Goal: Task Accomplishment & Management: Manage account settings

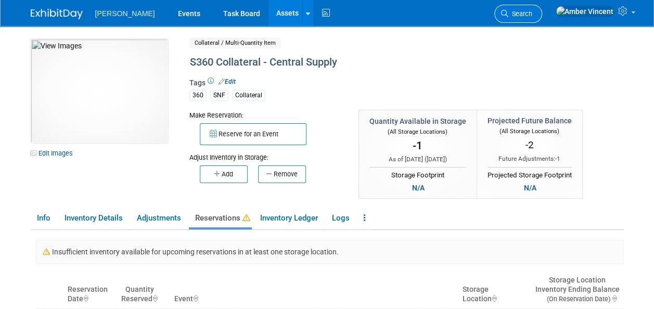
click at [532, 14] on span "Search" at bounding box center [520, 14] width 24 height 8
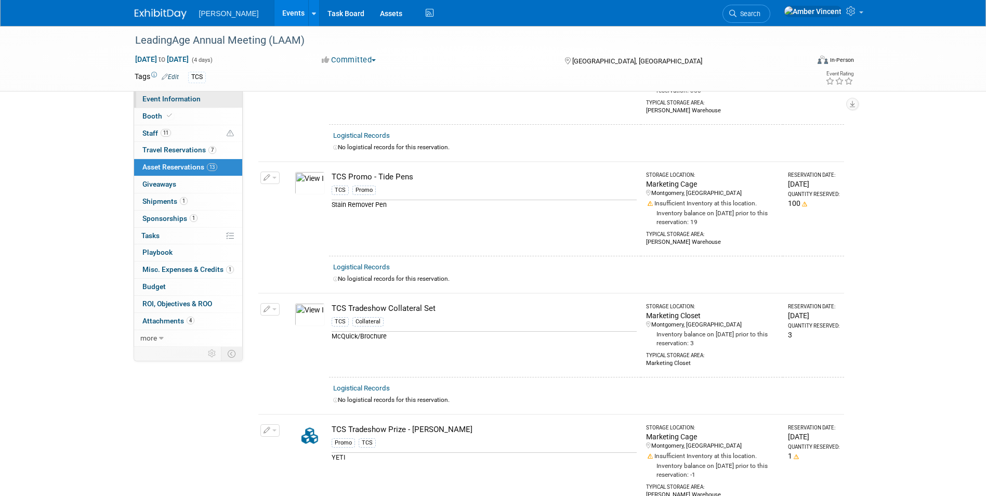
click at [161, 103] on link "Event Information" at bounding box center [188, 99] width 108 height 17
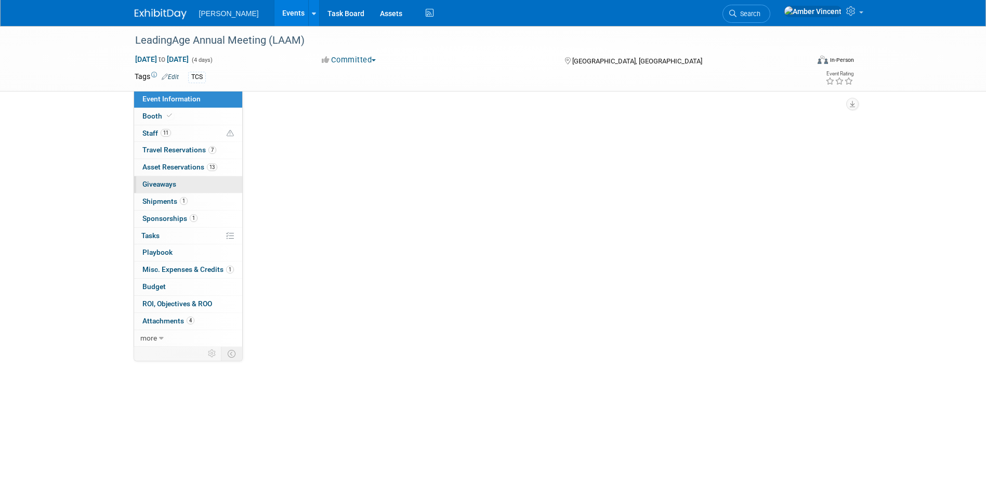
select select "Exhibitor/Sponsor"
select select "No"
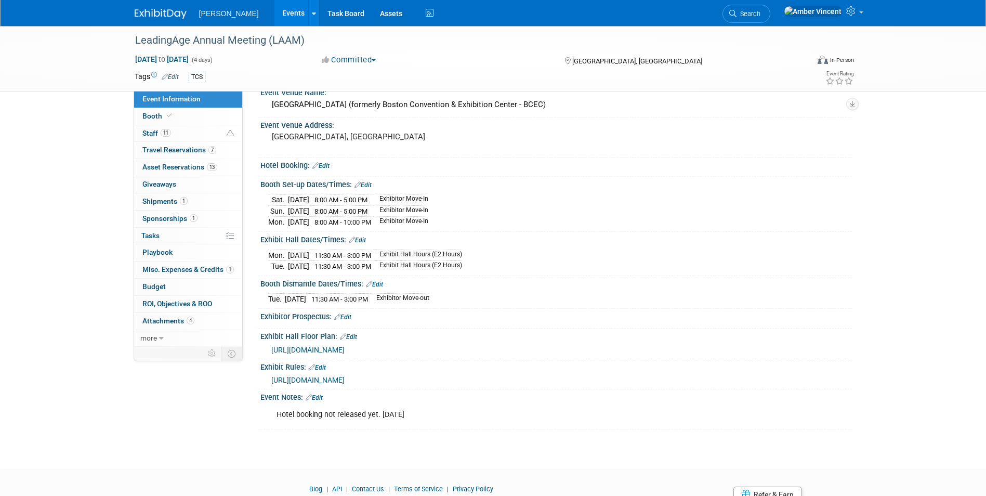
scroll to position [208, 0]
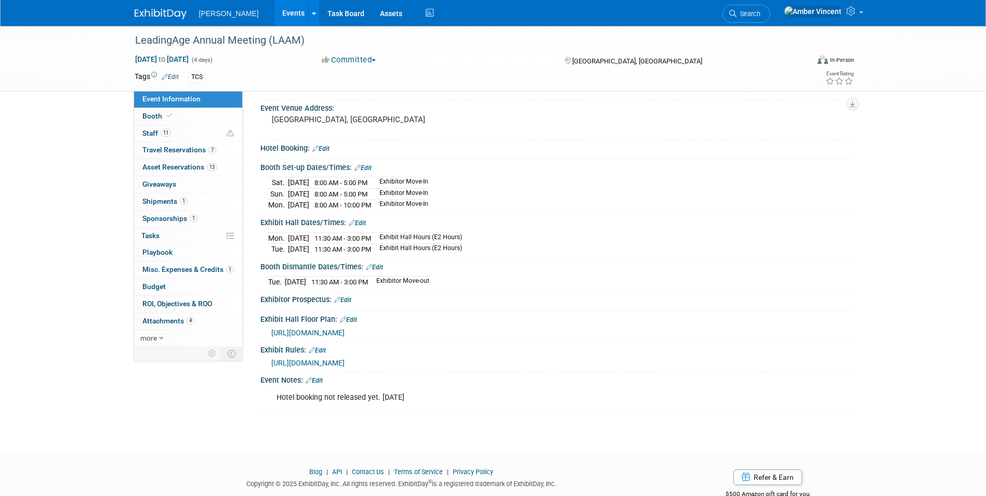
click at [761, 16] on span "Search" at bounding box center [749, 14] width 24 height 8
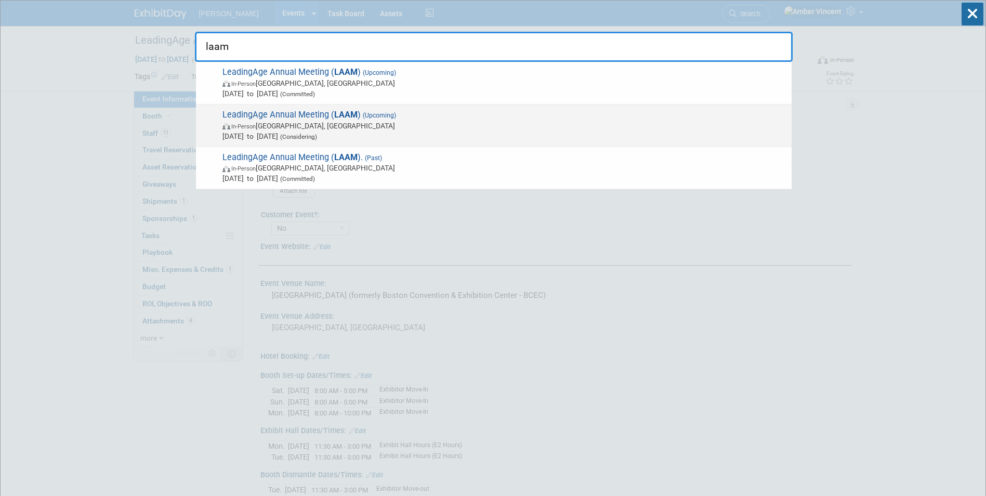
type input "laam"
click at [364, 135] on span "[DATE] to [DATE] (Considering)" at bounding box center [505, 136] width 564 height 10
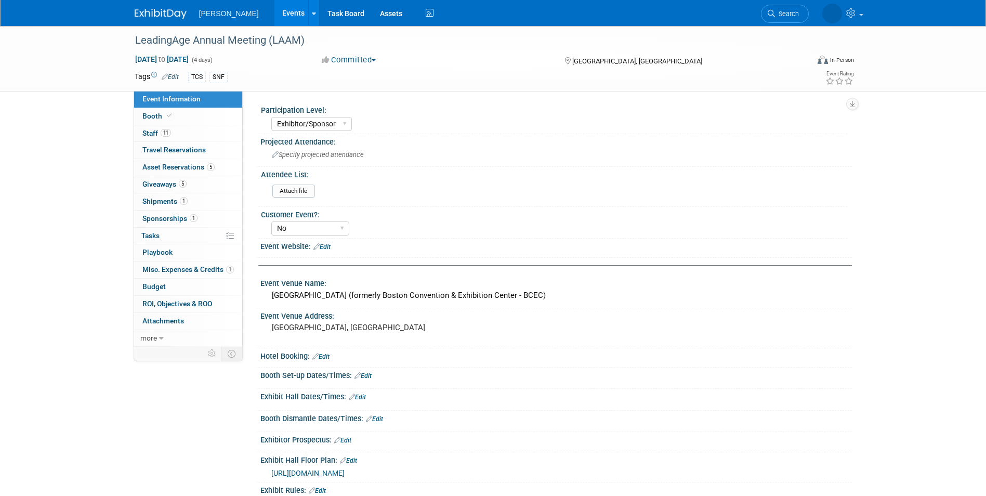
select select "Exhibitor/Sponsor"
select select "No"
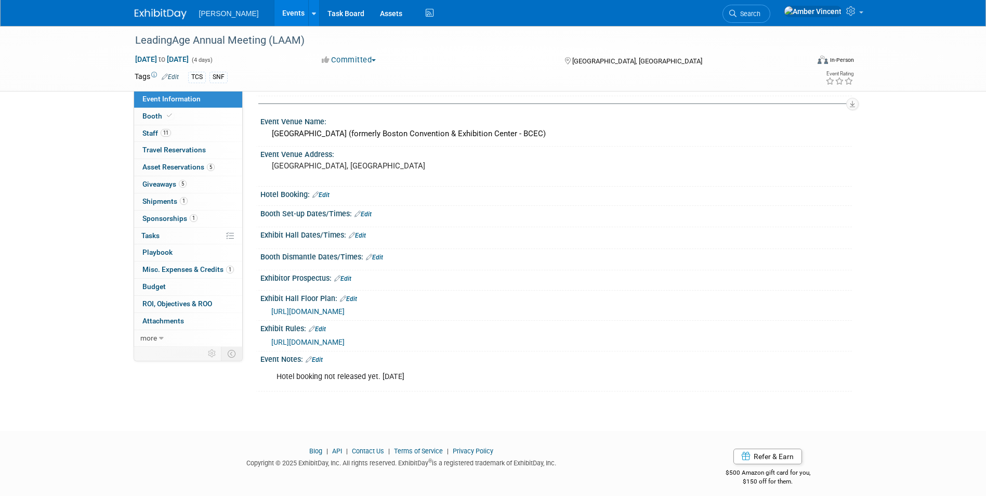
scroll to position [169, 0]
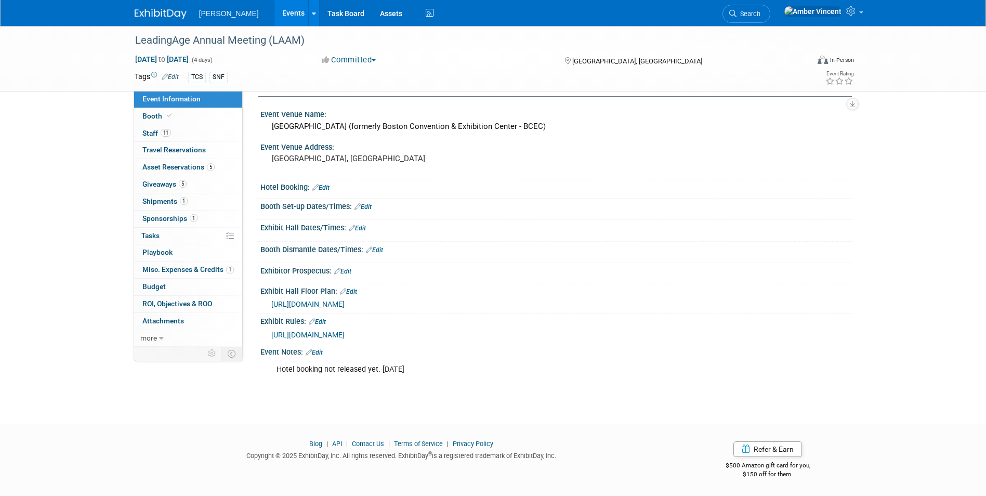
click at [319, 353] on link "Edit" at bounding box center [314, 352] width 17 height 7
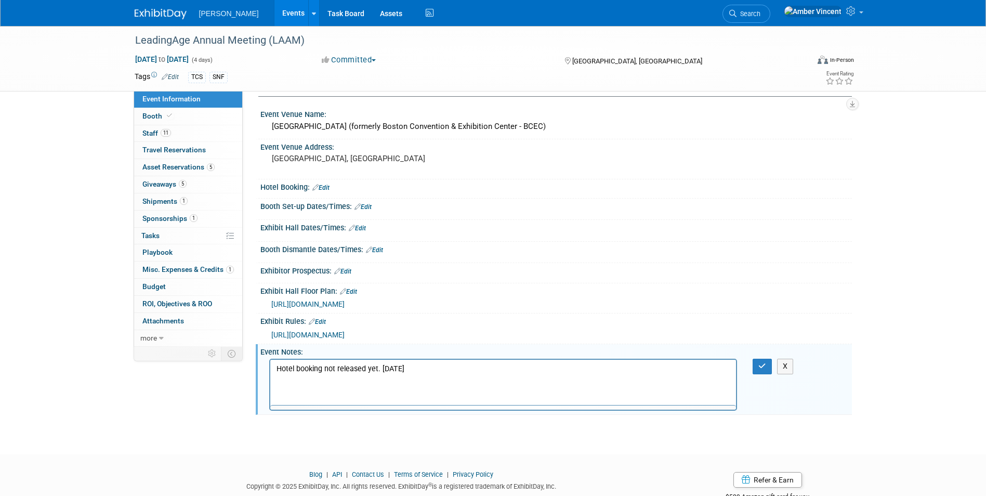
scroll to position [0, 0]
drag, startPoint x: 426, startPoint y: 368, endPoint x: 276, endPoint y: 365, distance: 149.8
click at [276, 365] on p "Hotel booking not released yet. [DATE]" at bounding box center [503, 369] width 454 height 10
click at [761, 15] on span "Search" at bounding box center [749, 14] width 24 height 8
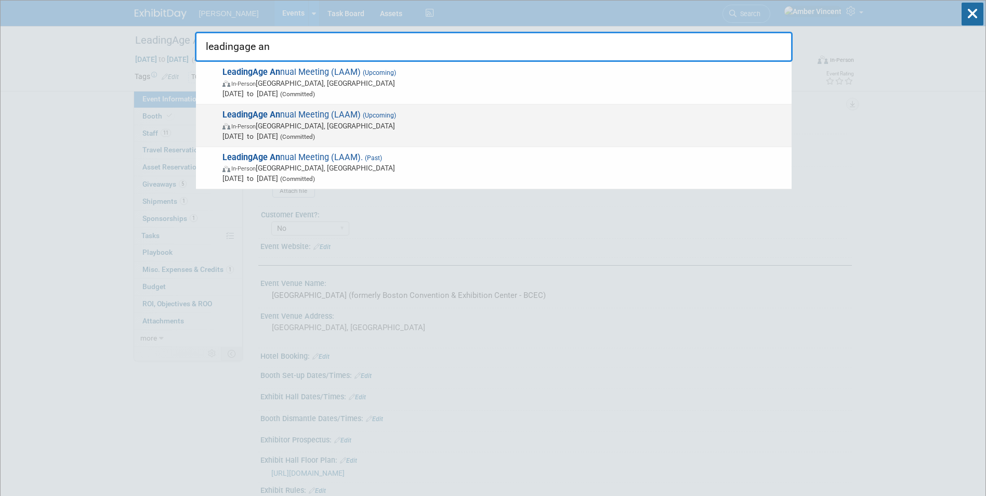
type input "leadingage an"
click at [336, 120] on span "LeadingAge An nual Meeting (LAAM) (Upcoming) In-Person Boston, MA Oct 25, 2026 …" at bounding box center [502, 126] width 567 height 32
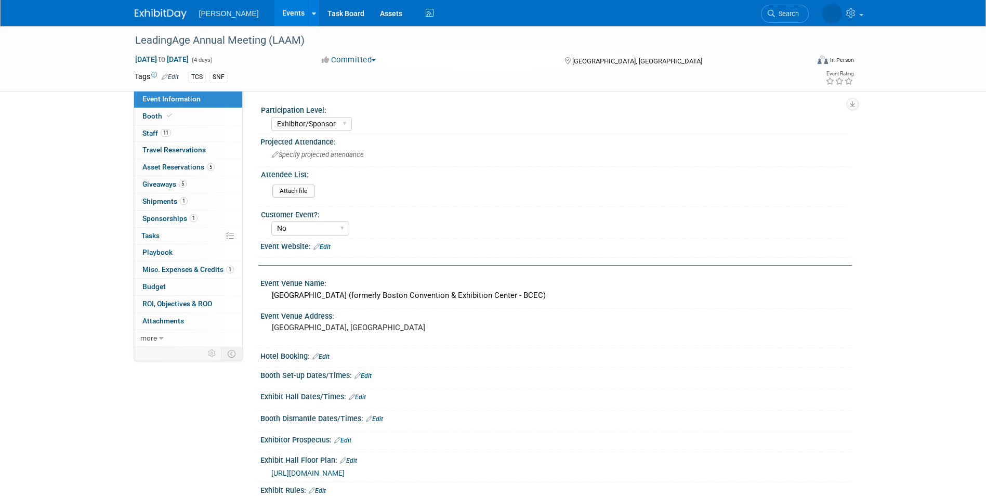
select select "Exhibitor/Sponsor"
select select "No"
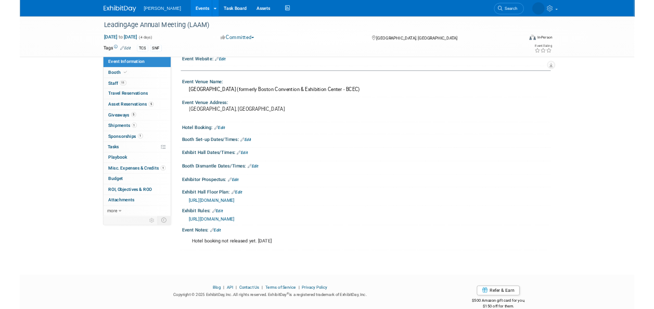
scroll to position [156, 0]
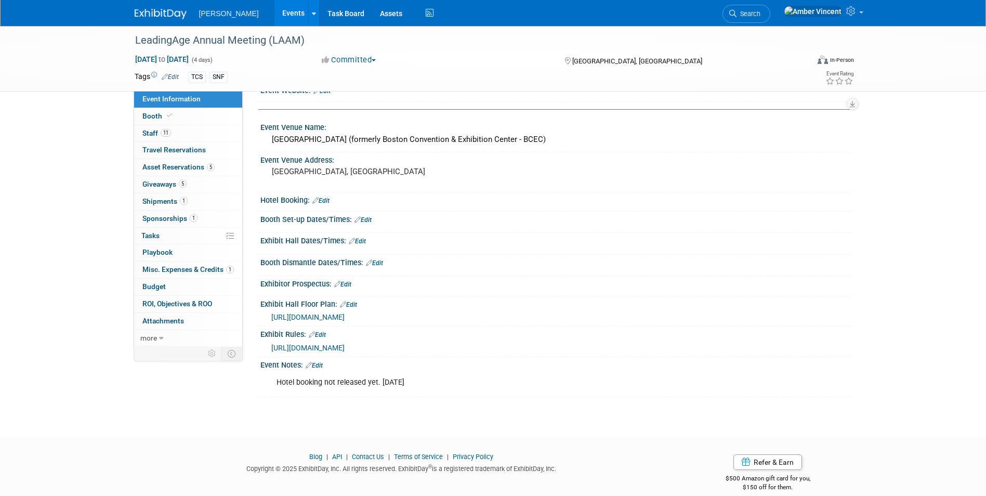
click at [345, 316] on span "[URL][DOMAIN_NAME]" at bounding box center [307, 317] width 73 height 8
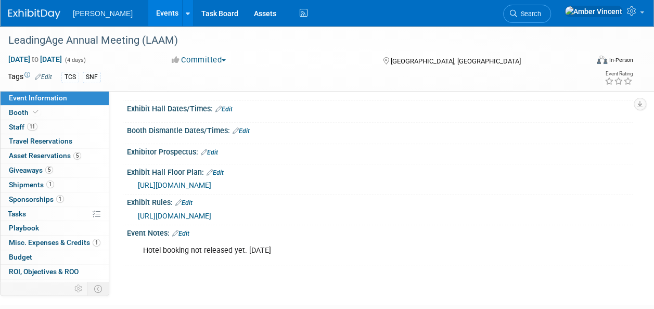
scroll to position [302, 0]
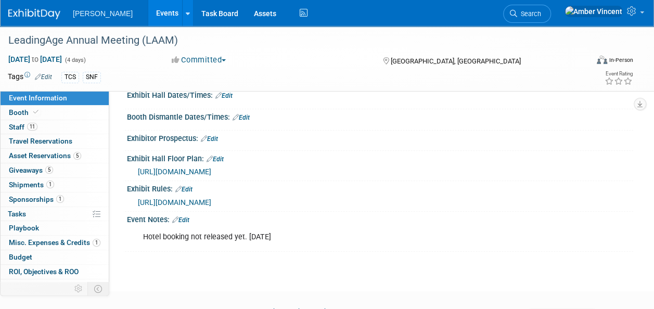
click at [189, 216] on link "Edit" at bounding box center [180, 219] width 17 height 7
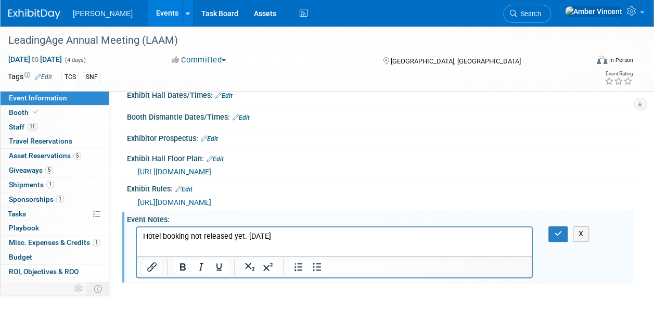
scroll to position [0, 0]
drag, startPoint x: 286, startPoint y: 238, endPoint x: 148, endPoint y: 232, distance: 138.4
click at [148, 232] on p "Hotel booking not released yet. [DATE]" at bounding box center [334, 236] width 383 height 10
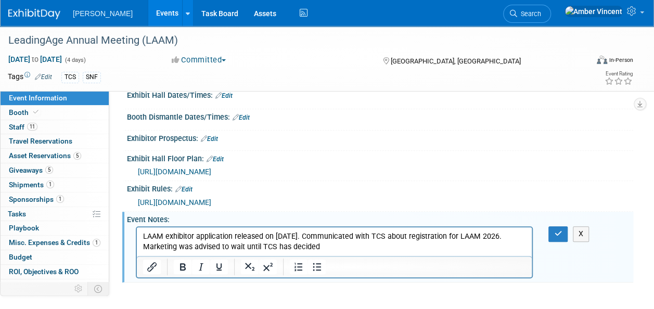
drag, startPoint x: 325, startPoint y: 248, endPoint x: 336, endPoint y: 250, distance: 11.1
click at [325, 248] on p "LAAM exhibitor application released on 10/2/2025. Communicated with TCS about r…" at bounding box center [334, 241] width 383 height 21
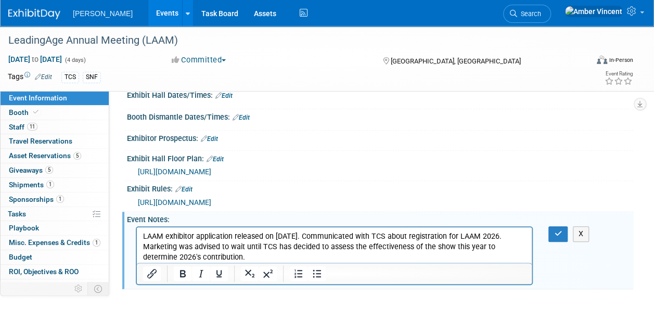
drag, startPoint x: 217, startPoint y: 259, endPoint x: 134, endPoint y: 230, distance: 88.0
click at [137, 230] on html "LAAM exhibitor application released on 10/2/2025. Communicated with TCS about r…" at bounding box center [334, 244] width 395 height 35
copy p "LAAM exhibitor application released on 10/2/2025. Communicated with TCS about r…"
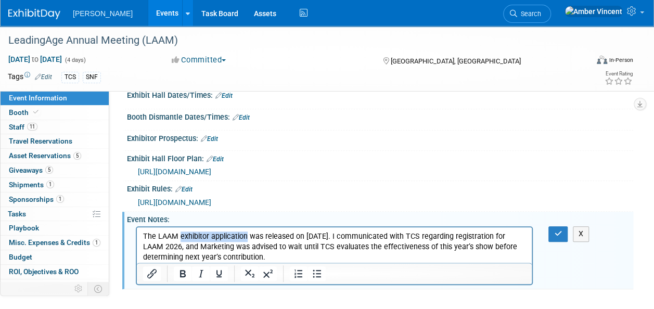
drag, startPoint x: 180, startPoint y: 237, endPoint x: 246, endPoint y: 239, distance: 66.1
click at [246, 239] on p "The LAAM exhibitor application was released on 10/2/2025. I communicated with T…" at bounding box center [334, 246] width 383 height 31
click at [144, 269] on button "Insert/edit link" at bounding box center [152, 273] width 18 height 15
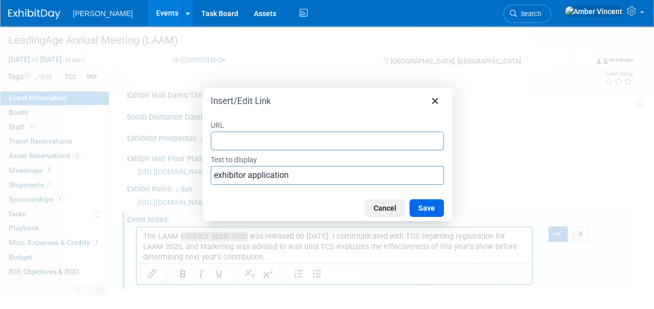
type input "https://laam26.exh.mapyourshow.com/7_0/boothsales/company_info.cfm?CFID=3027972…"
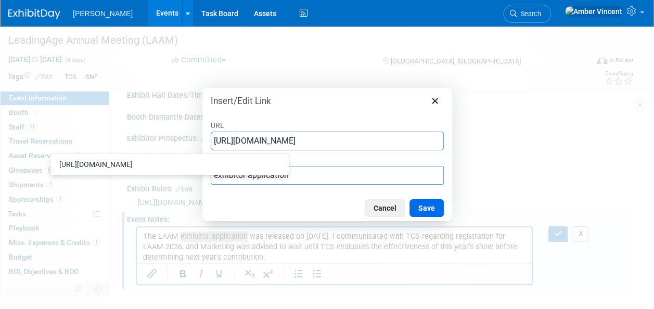
scroll to position [0, 387]
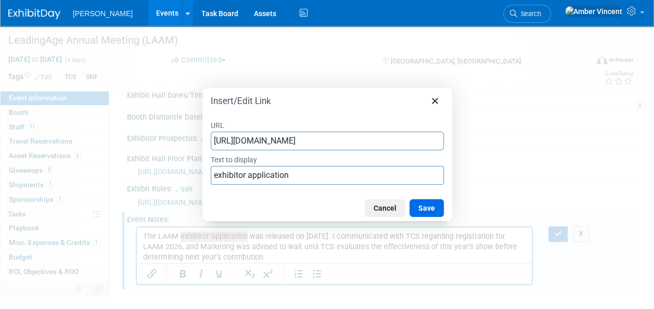
drag, startPoint x: 421, startPoint y: 205, endPoint x: 512, endPoint y: 211, distance: 91.1
click at [422, 205] on button "Save" at bounding box center [426, 208] width 34 height 18
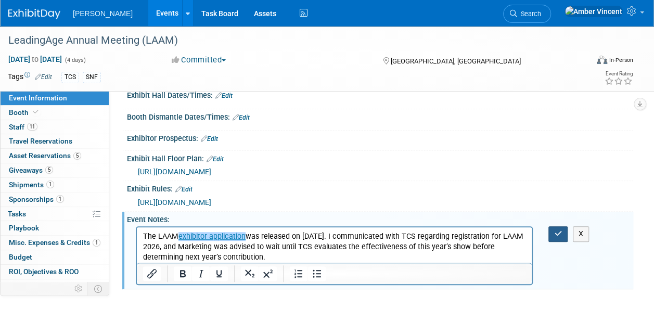
click at [559, 230] on icon "button" at bounding box center [558, 233] width 8 height 7
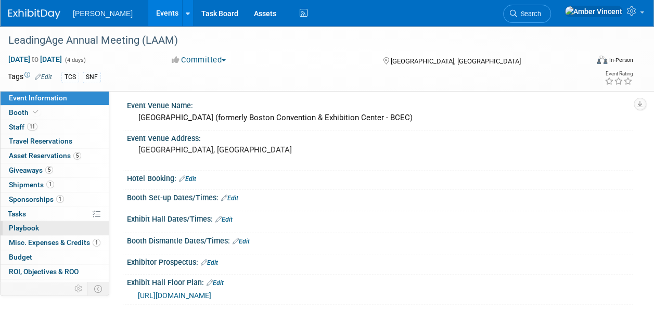
scroll to position [146, 0]
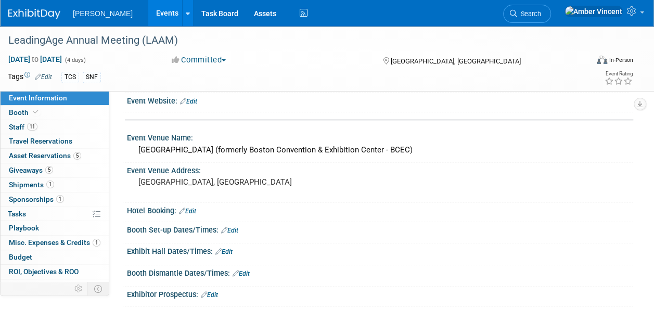
click at [35, 197] on span "Sponsorships 1" at bounding box center [36, 199] width 55 height 8
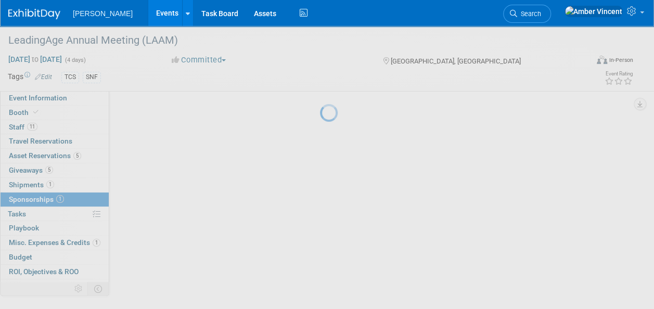
scroll to position [0, 0]
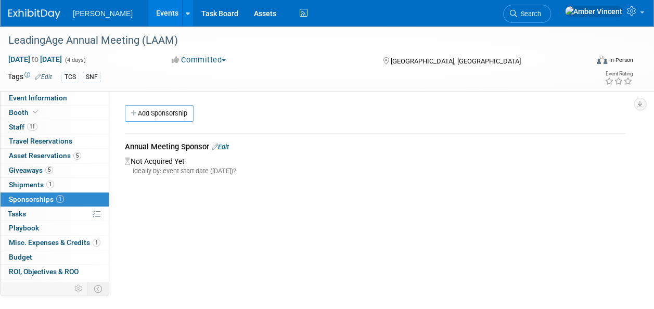
click at [226, 144] on link "Edit" at bounding box center [220, 147] width 17 height 8
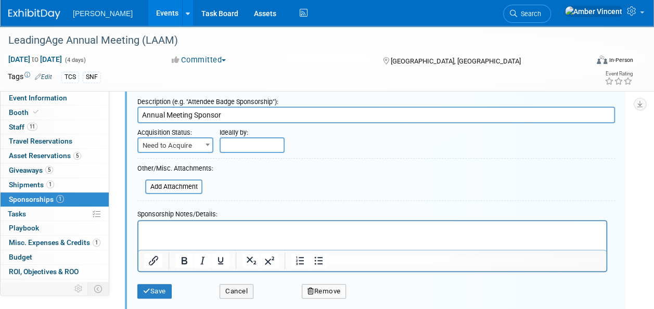
scroll to position [67, 0]
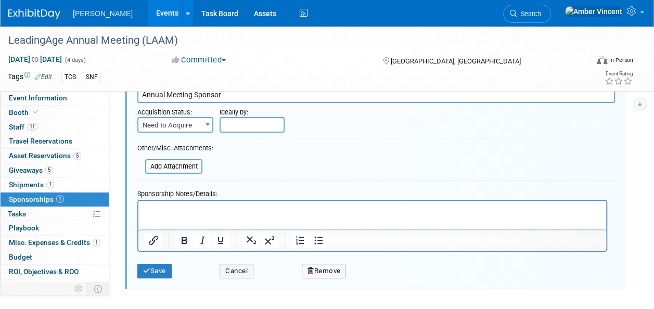
click at [232, 211] on p "Rich Text Area. Press ALT-0 for help." at bounding box center [372, 210] width 455 height 10
click at [332, 209] on p "Preview Annual Meeting Sponsorship Package Benefits HERE" at bounding box center [372, 210] width 455 height 10
click at [148, 238] on icon "Insert/edit link" at bounding box center [153, 240] width 12 height 12
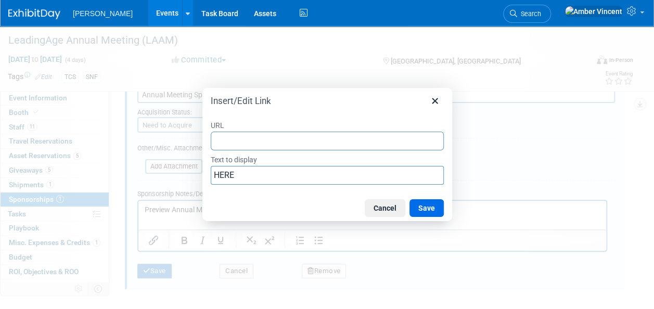
type input "https://laam26.exh.mapyourshow.com/7_0/marketing"
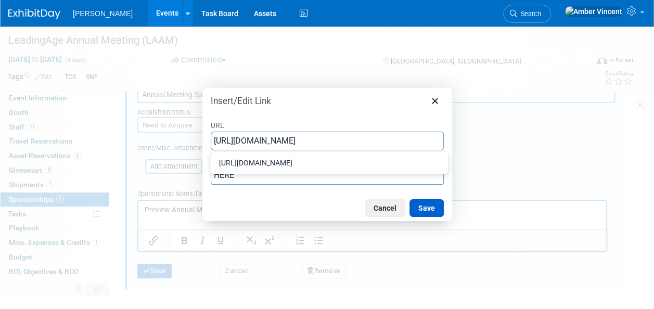
click at [435, 209] on button "Save" at bounding box center [426, 208] width 34 height 18
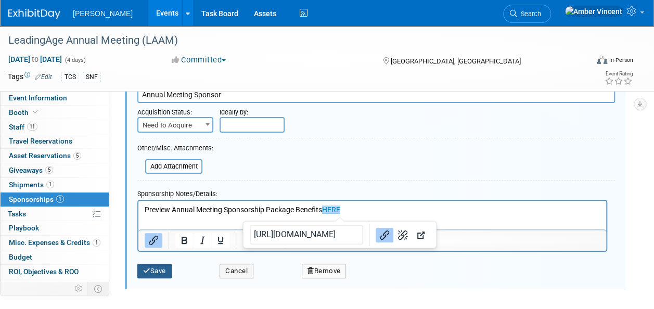
click at [161, 272] on button "Save" at bounding box center [154, 271] width 34 height 15
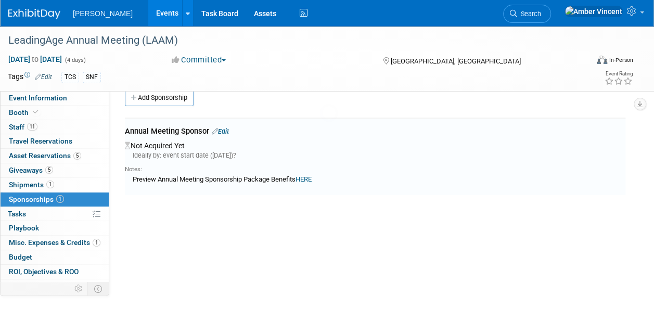
scroll to position [15, 0]
click at [34, 98] on span "Event Information" at bounding box center [38, 98] width 58 height 8
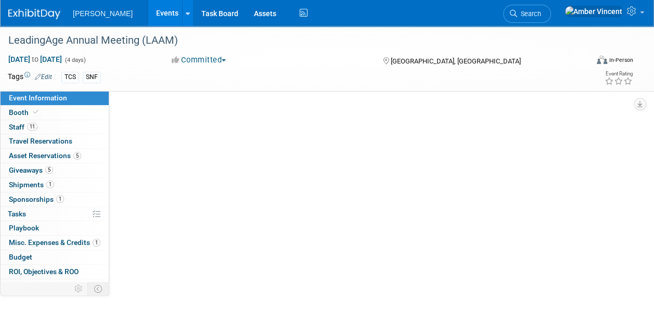
scroll to position [0, 0]
select select "Exhibitor/Sponsor"
select select "No"
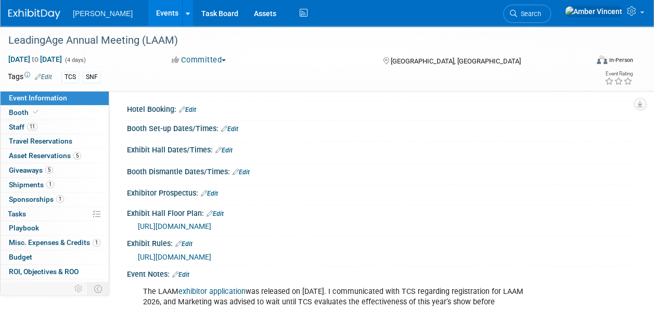
scroll to position [260, 0]
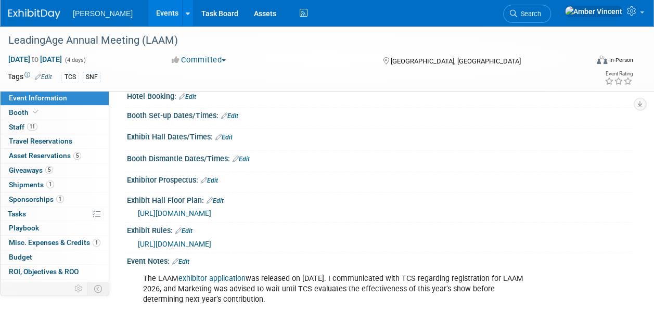
click at [218, 197] on link "Edit" at bounding box center [214, 200] width 17 height 7
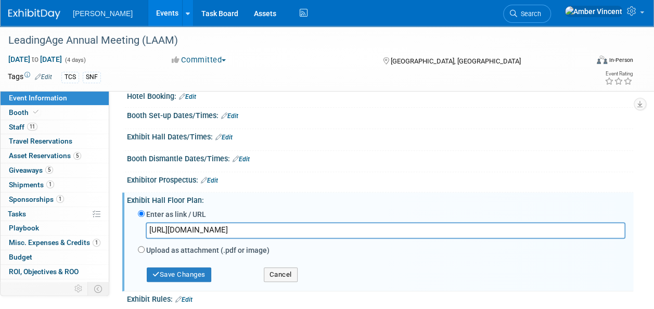
drag, startPoint x: 368, startPoint y: 224, endPoint x: 122, endPoint y: 218, distance: 246.5
click at [122, 218] on div "Event Information Event Info Booth Booth 11 Staff 11 Staff 0 Travel Reservation…" at bounding box center [327, 74] width 654 height 616
type input "https://laam26.mapyourshow.com/8_0/exhview/index.cfm"
click at [196, 275] on button "Save Changes" at bounding box center [179, 274] width 64 height 15
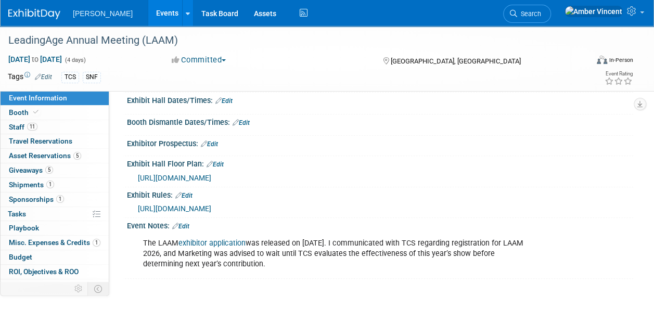
scroll to position [312, 0]
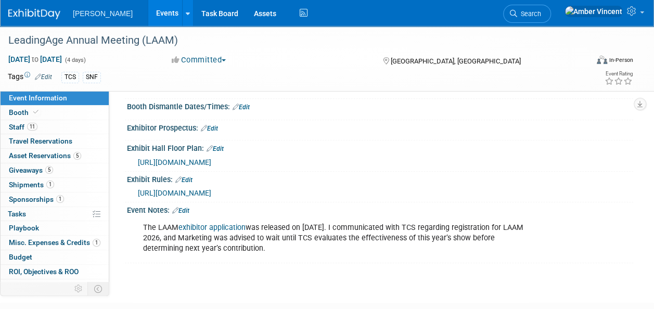
drag, startPoint x: 186, startPoint y: 205, endPoint x: 189, endPoint y: 211, distance: 6.5
click at [186, 207] on link "Edit" at bounding box center [180, 210] width 17 height 7
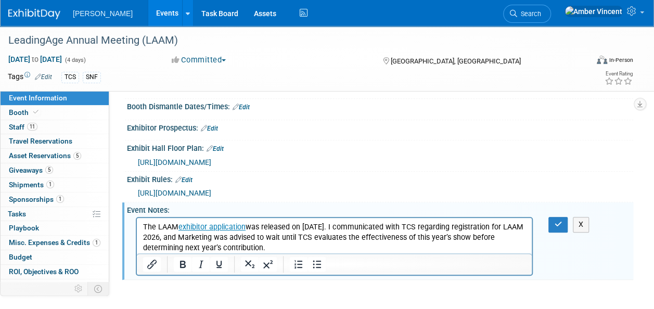
scroll to position [0, 0]
click at [277, 247] on p "The LAAM exhibitor application was released on 10/2/2025. I communicated with T…" at bounding box center [334, 237] width 383 height 31
click at [561, 222] on icon "button" at bounding box center [558, 223] width 8 height 7
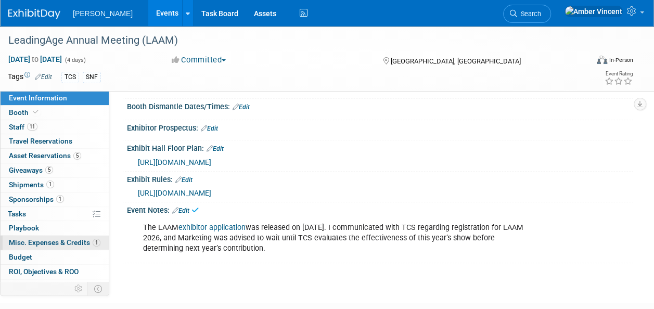
click at [56, 241] on span "Misc. Expenses & Credits 1" at bounding box center [55, 242] width 92 height 8
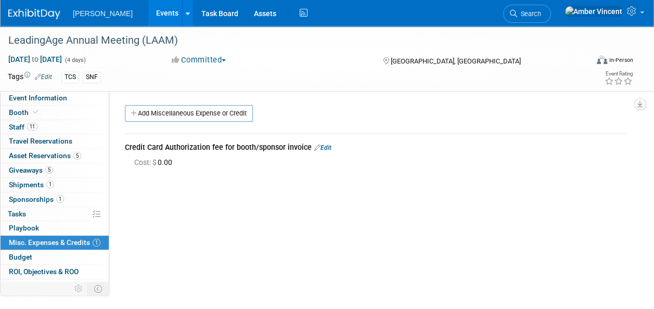
click at [44, 197] on span "Sponsorships 1" at bounding box center [36, 199] width 55 height 8
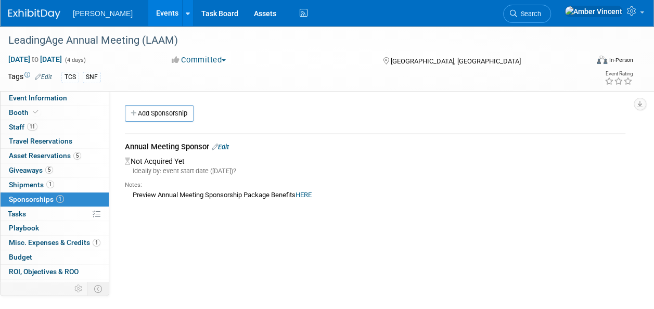
click at [229, 147] on link "Edit" at bounding box center [220, 147] width 17 height 8
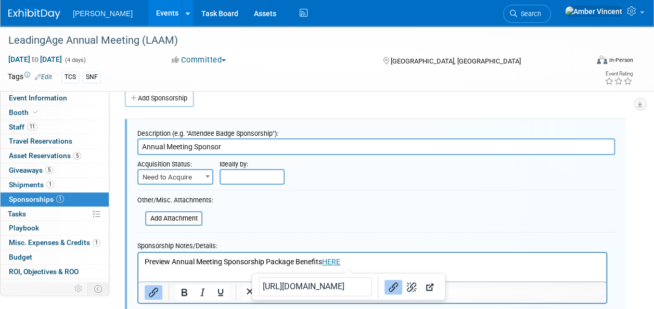
click at [350, 263] on p "Preview Annual Meeting Sponsorship Package Benefits HERE" at bounding box center [372, 262] width 455 height 10
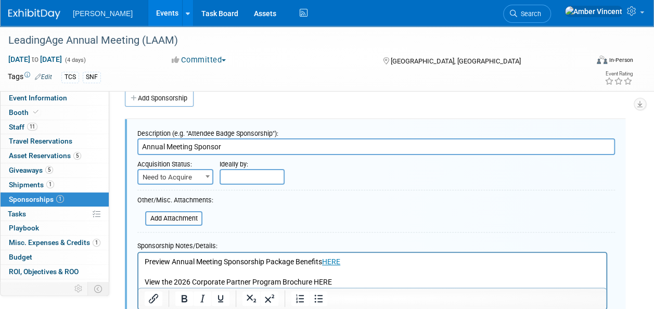
scroll to position [67, 0]
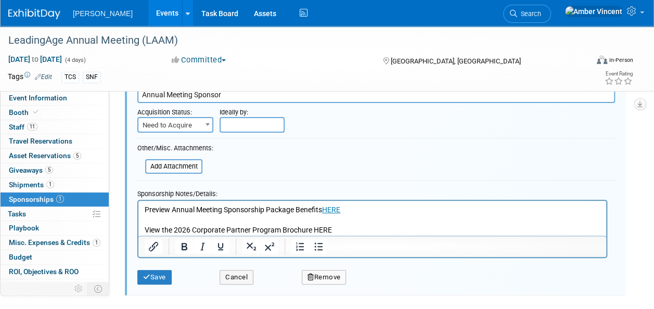
click at [327, 230] on p "View the 2026 Corporate Partner Program Brochure HERE" at bounding box center [372, 230] width 455 height 10
click at [158, 247] on icon "Insert/edit link" at bounding box center [153, 246] width 12 height 12
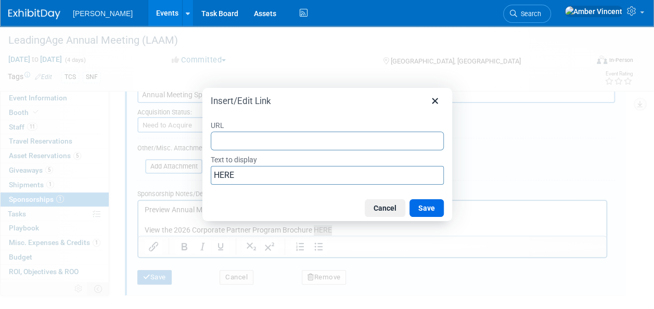
type input "https://leadingage.org/wp-content/uploads/2025/09/2026_Corporate-Partner-Member…"
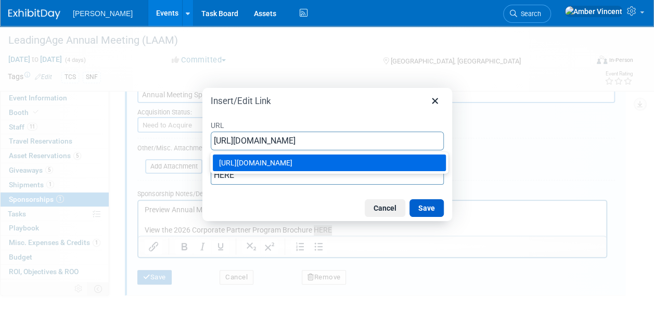
click at [416, 205] on button "Save" at bounding box center [426, 208] width 34 height 18
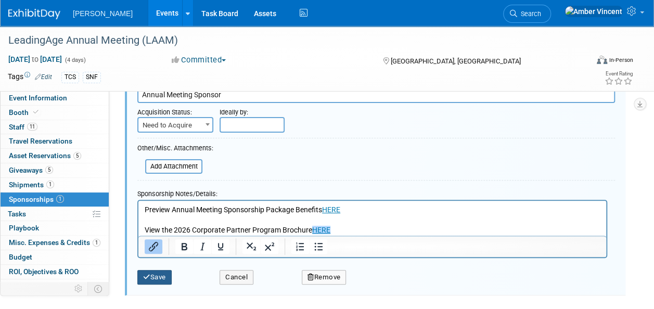
click at [141, 273] on button "Save" at bounding box center [154, 277] width 34 height 15
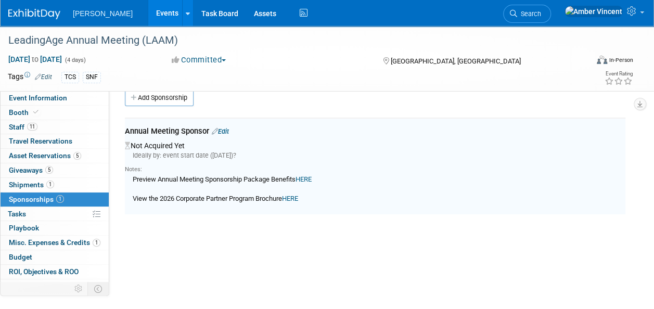
scroll to position [15, 0]
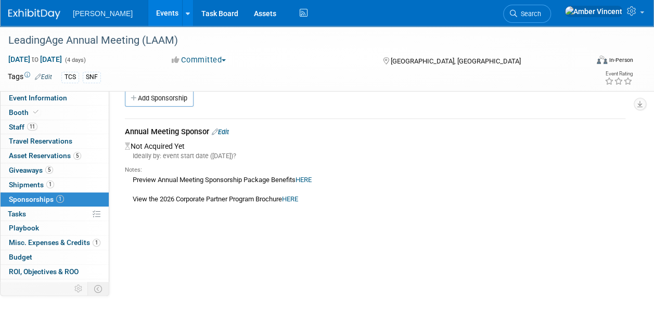
click at [225, 129] on link "Edit" at bounding box center [220, 132] width 17 height 8
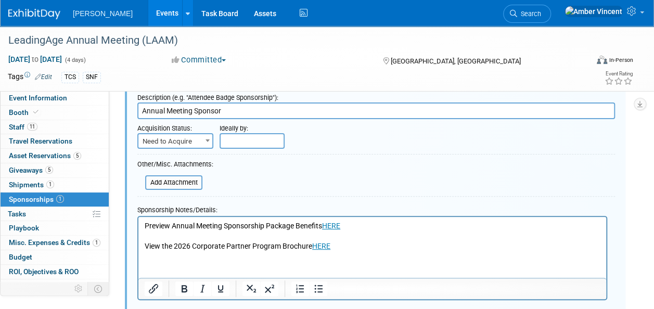
scroll to position [67, 0]
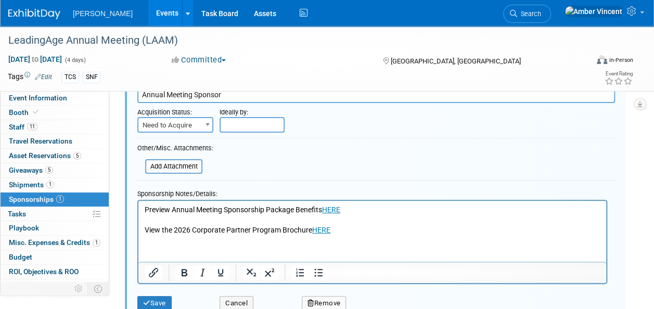
click at [242, 236] on html "Preview Annual Meeting Sponsorship Package Benefits HERE View the 2026 Corporat…" at bounding box center [371, 218] width 467 height 35
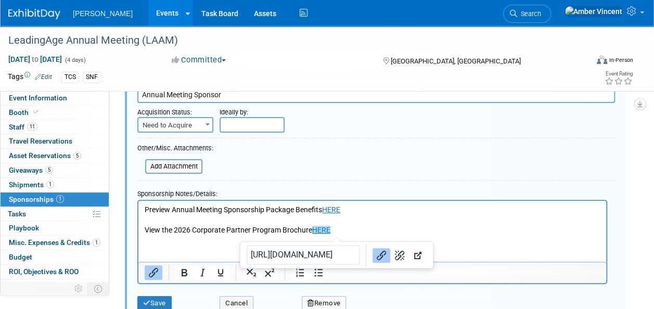
click at [347, 227] on p "Preview Annual Meeting Sponsorship Package Benefits HERE View the 2026 Corporat…" at bounding box center [372, 220] width 455 height 31
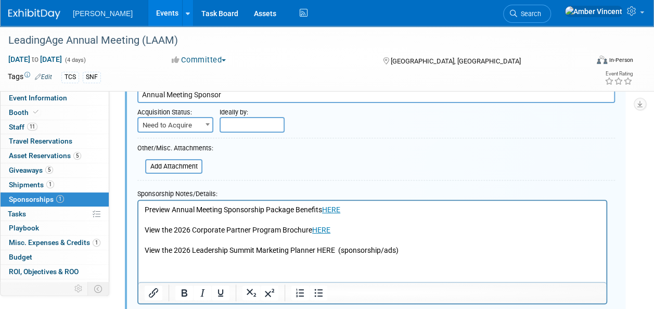
click at [324, 251] on p "View the 2026 Leadership Summit Marketing Planner HERE (sponsorship/ads)" at bounding box center [372, 250] width 455 height 10
click at [158, 291] on icon "Insert/edit link" at bounding box center [153, 292] width 12 height 12
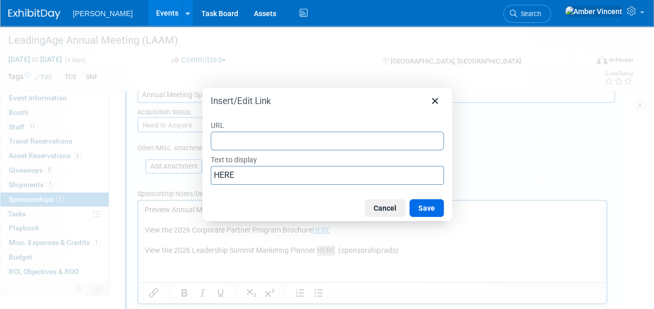
type input "https://leadershipsummit.leadingage.org/wp-content/uploads/2025/09/091525-LS26-…"
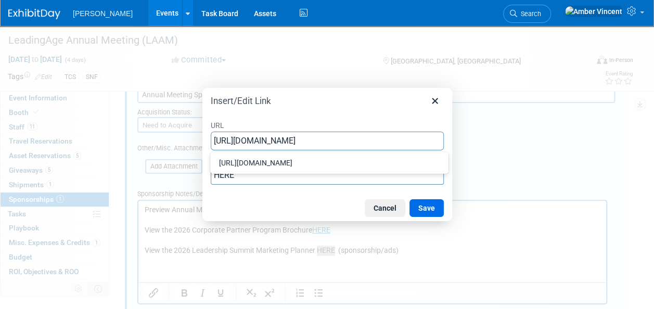
scroll to position [0, 157]
click at [427, 207] on button "Save" at bounding box center [426, 208] width 34 height 18
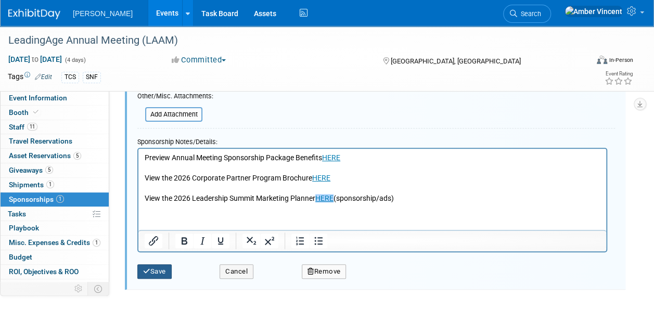
click at [157, 266] on button "Save" at bounding box center [154, 271] width 34 height 15
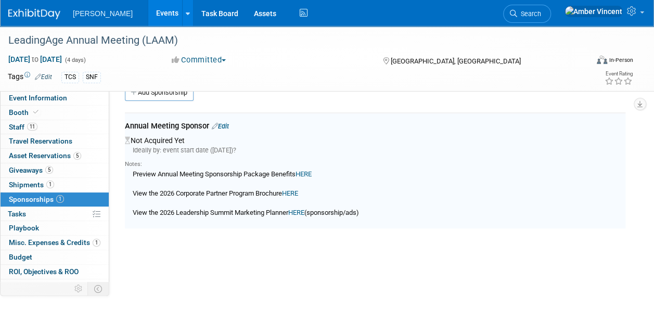
scroll to position [15, 0]
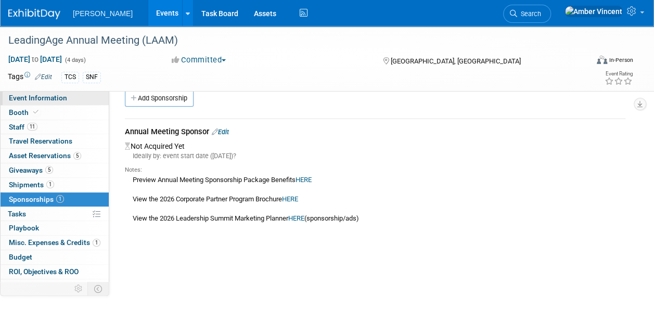
click at [46, 95] on span "Event Information" at bounding box center [38, 98] width 58 height 8
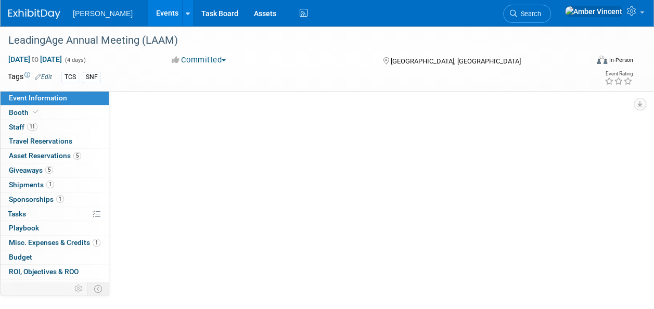
scroll to position [0, 0]
select select "Exhibitor/Sponsor"
select select "No"
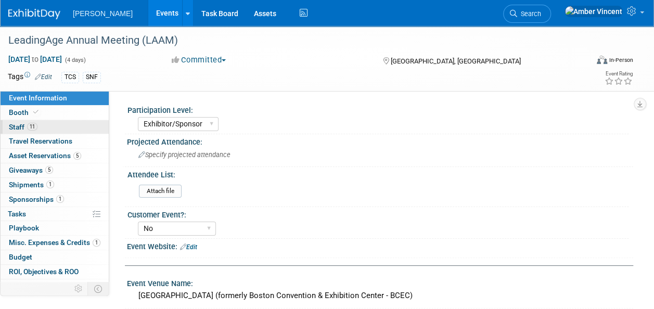
click at [22, 127] on span "Staff 11" at bounding box center [23, 127] width 29 height 8
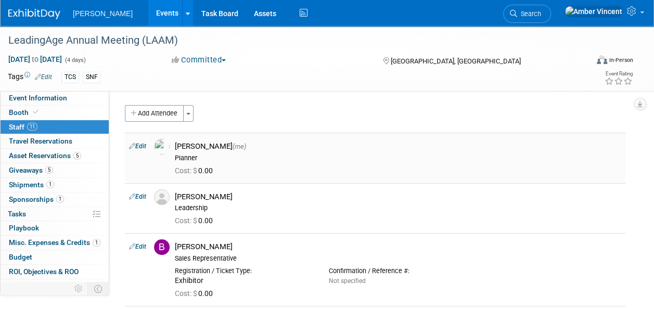
click at [142, 148] on link "Edit" at bounding box center [137, 145] width 17 height 7
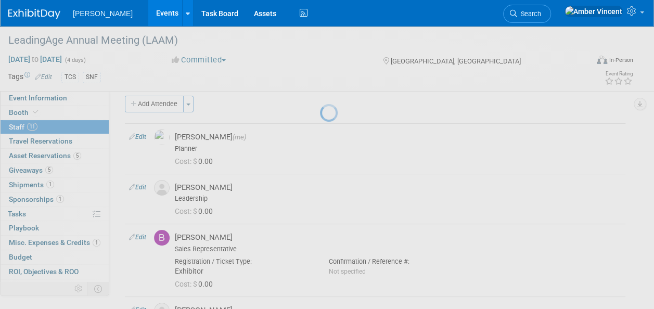
select select "ac6ffdac-9b42-4f6b-a280-955f96782151"
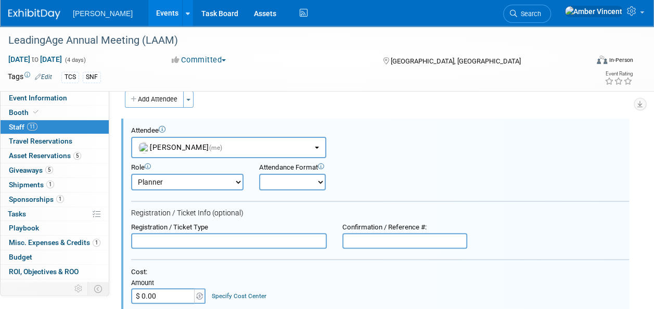
click at [310, 175] on select "Onsite Remote" at bounding box center [292, 182] width 67 height 17
select select "2"
click at [259, 174] on select "Onsite Remote" at bounding box center [292, 182] width 67 height 17
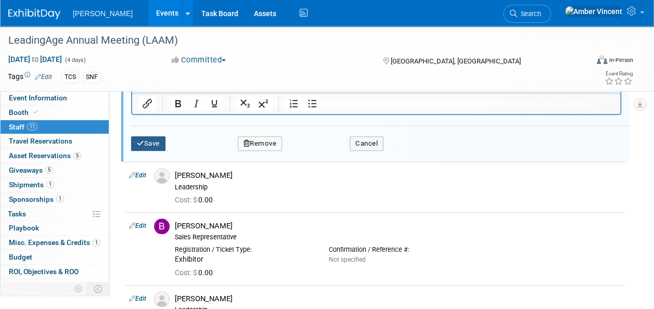
click at [145, 143] on button "Save" at bounding box center [148, 143] width 34 height 15
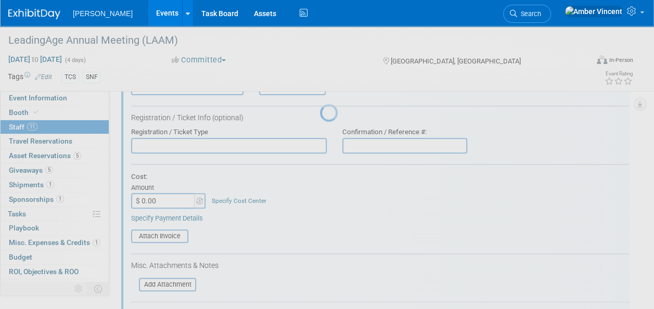
scroll to position [378, 0]
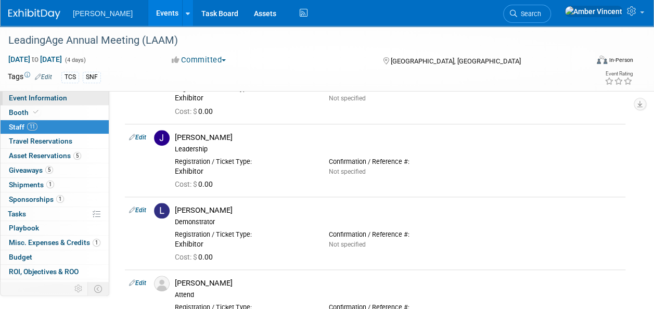
click at [47, 98] on span "Event Information" at bounding box center [38, 98] width 58 height 8
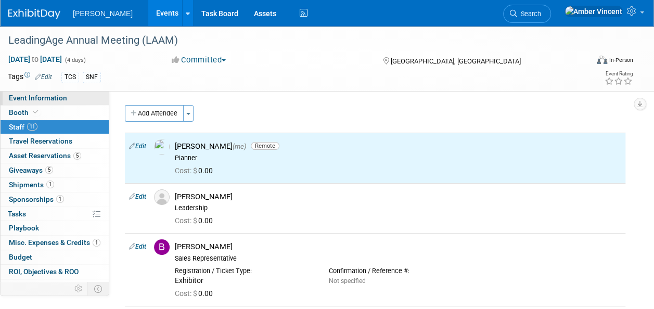
select select "Exhibitor/Sponsor"
select select "No"
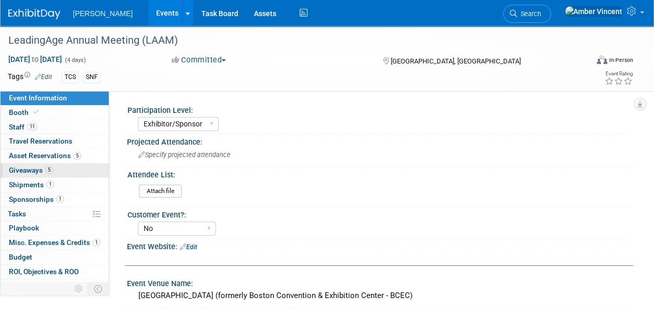
click at [54, 168] on link "5 Giveaways 5" at bounding box center [55, 170] width 108 height 14
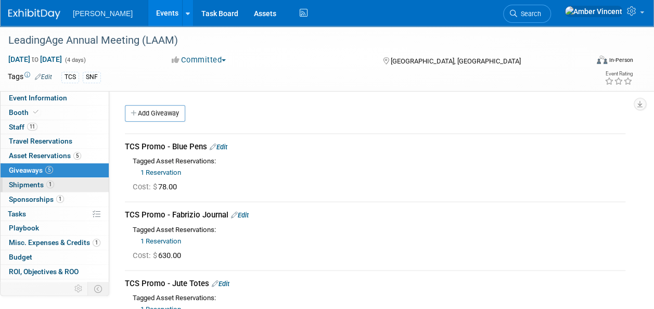
click at [56, 178] on link "1 Shipments 1" at bounding box center [55, 185] width 108 height 14
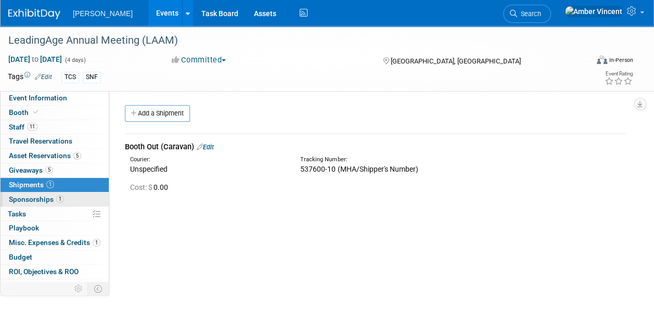
click at [56, 196] on span "1" at bounding box center [60, 199] width 8 height 8
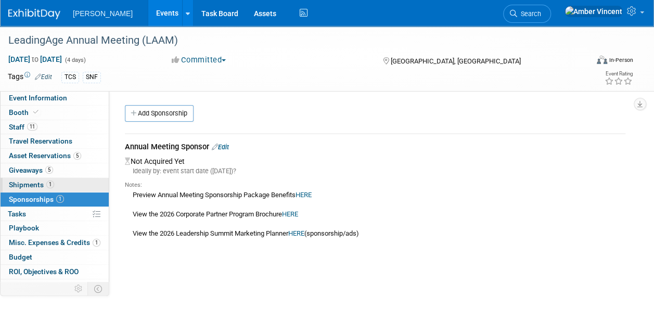
click at [49, 179] on link "1 Shipments 1" at bounding box center [55, 185] width 108 height 14
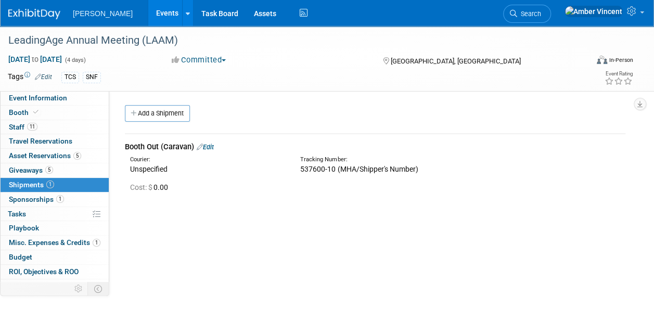
click at [213, 146] on link "Edit" at bounding box center [205, 147] width 17 height 8
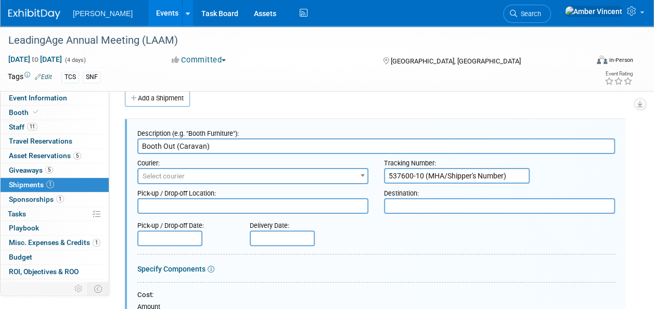
drag, startPoint x: 523, startPoint y: 178, endPoint x: 531, endPoint y: 179, distance: 8.4
click at [530, 179] on div "Tracking Number: 537600-10 (MHA/Shipper's Number)" at bounding box center [499, 169] width 246 height 30
drag, startPoint x: 513, startPoint y: 176, endPoint x: 330, endPoint y: 180, distance: 183.1
click at [332, 180] on div "Courier: 007EX 17 Post Service (17PostService) 2GO (Negros Navigation) 360 Lion…" at bounding box center [375, 169] width 493 height 30
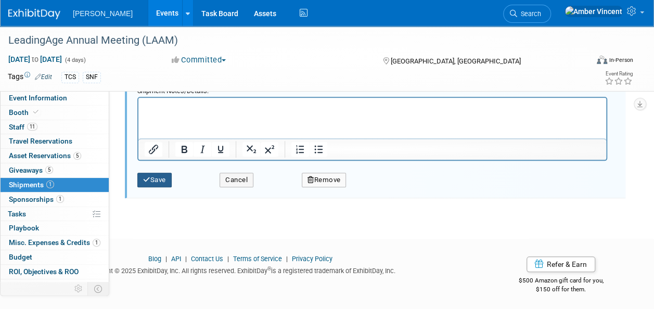
click at [160, 181] on button "Save" at bounding box center [154, 180] width 34 height 15
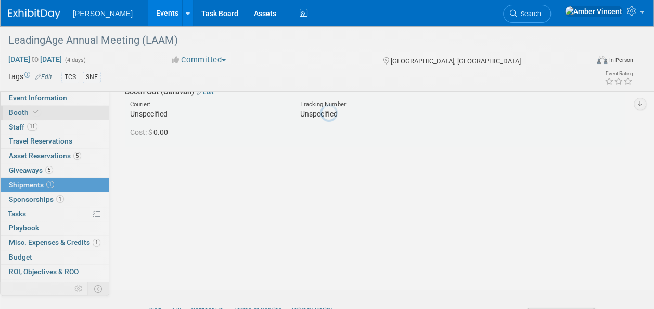
scroll to position [15, 0]
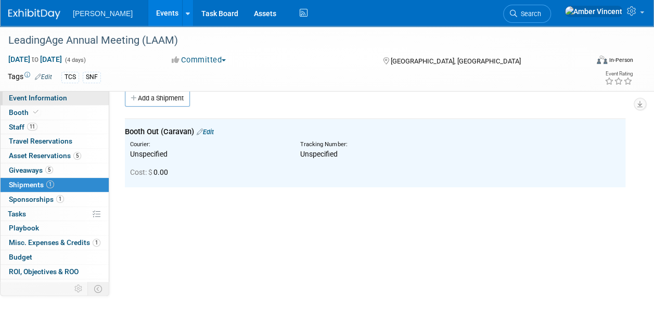
click at [40, 97] on span "Event Information" at bounding box center [38, 98] width 58 height 8
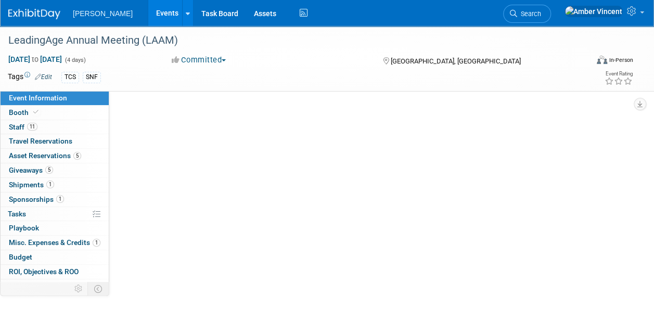
scroll to position [0, 0]
select select "Exhibitor/Sponsor"
select select "No"
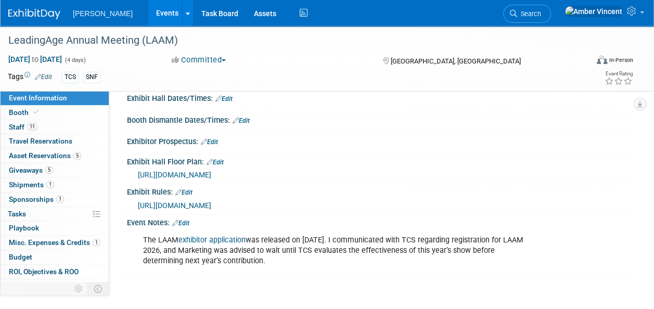
scroll to position [312, 0]
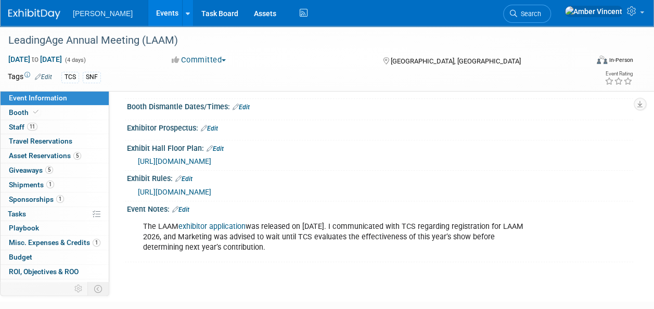
click at [215, 126] on link "Edit" at bounding box center [209, 128] width 17 height 7
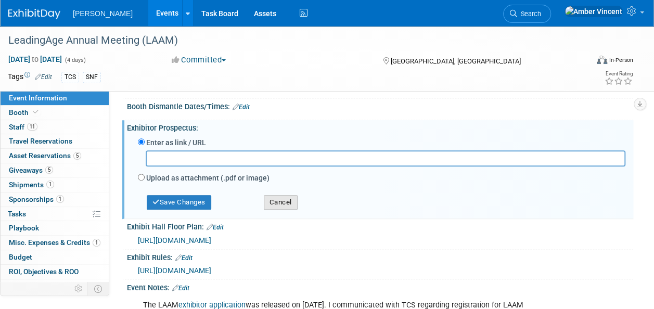
click at [282, 196] on button "Cancel" at bounding box center [281, 202] width 34 height 15
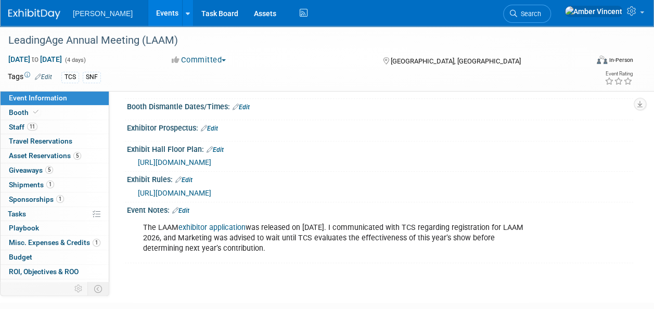
click at [190, 179] on link "Edit" at bounding box center [183, 179] width 17 height 7
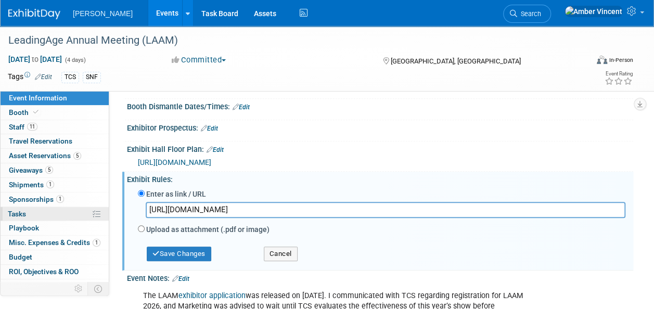
drag, startPoint x: 499, startPoint y: 210, endPoint x: 50, endPoint y: 211, distance: 448.7
click at [55, 212] on div "Event Information Event Info Booth Booth 11 Staff 11 Staff 0 Travel Reservation…" at bounding box center [327, 22] width 654 height 617
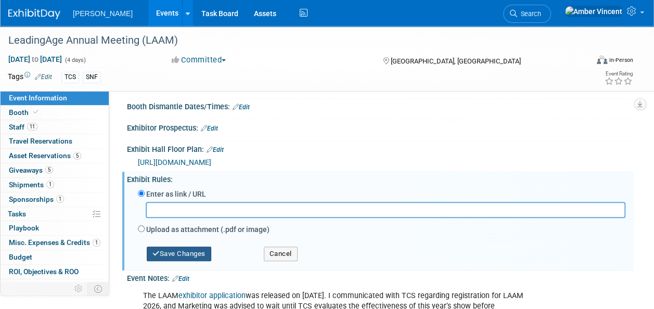
click at [197, 252] on button "Save Changes" at bounding box center [179, 253] width 64 height 15
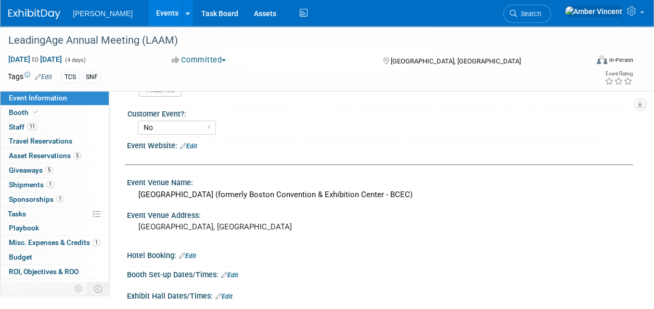
scroll to position [0, 0]
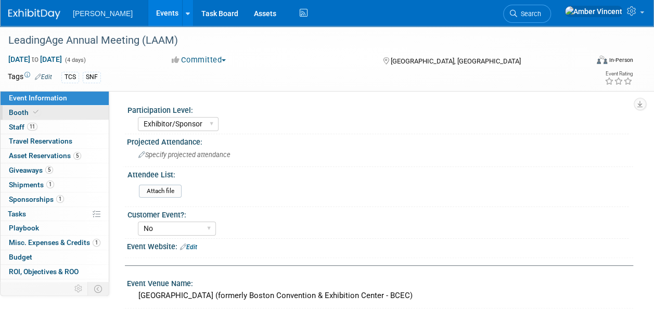
click at [61, 113] on link "Booth" at bounding box center [55, 113] width 108 height 14
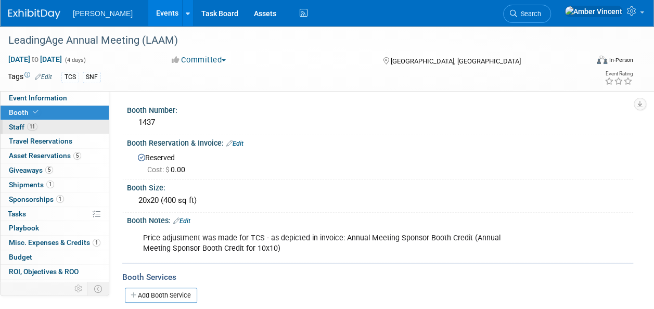
click at [34, 133] on link "11 Staff 11" at bounding box center [55, 127] width 108 height 14
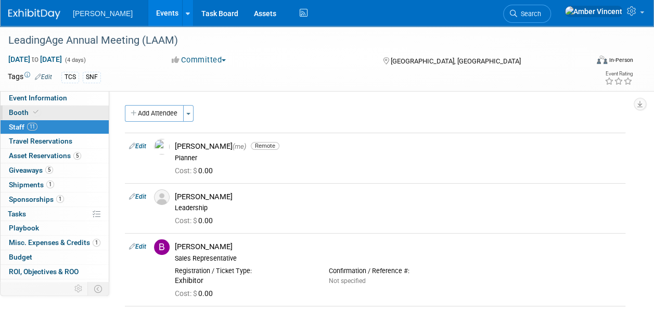
click at [37, 110] on span at bounding box center [35, 112] width 9 height 8
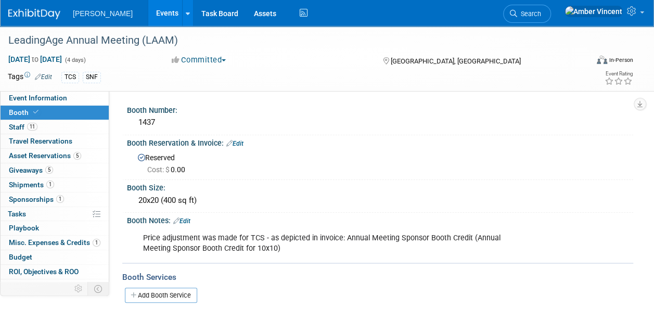
click at [240, 139] on div "Booth Reservation & Invoice: Edit" at bounding box center [380, 142] width 506 height 14
click at [239, 142] on link "Edit" at bounding box center [234, 143] width 17 height 7
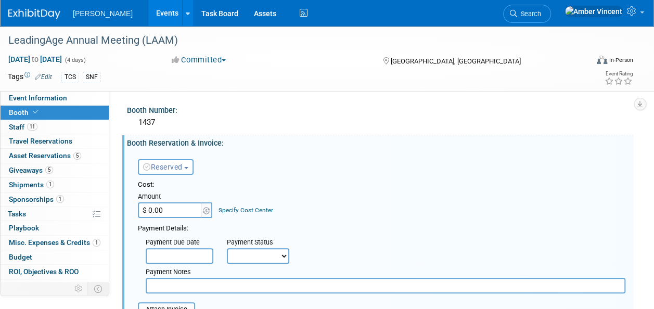
click at [186, 167] on span "button" at bounding box center [186, 168] width 4 height 2
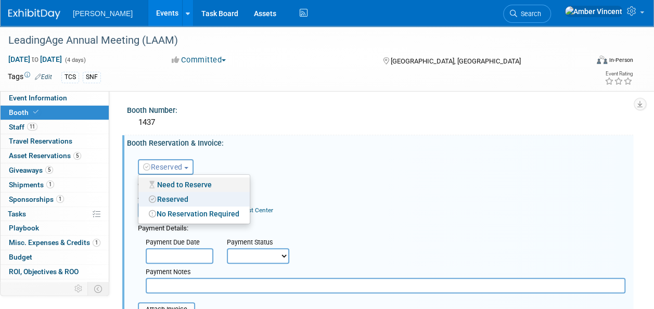
click at [173, 181] on link "Need to Reserve" at bounding box center [193, 184] width 111 height 15
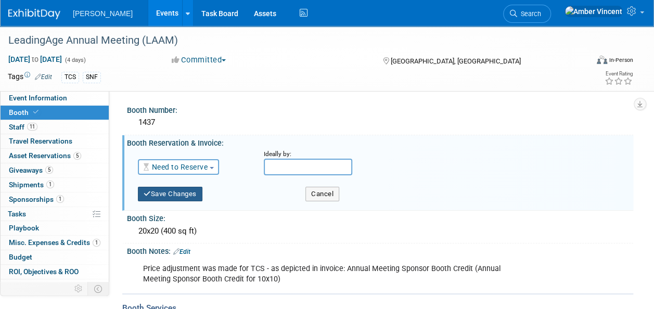
click at [176, 193] on button "Save Changes" at bounding box center [170, 194] width 64 height 15
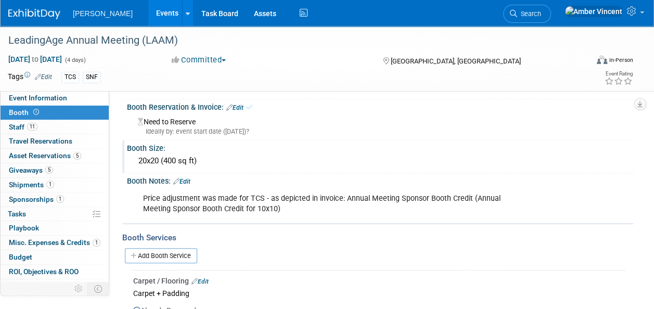
scroll to position [52, 0]
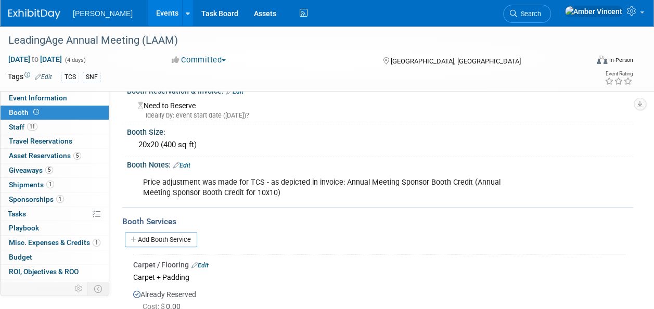
click at [187, 166] on link "Edit" at bounding box center [181, 165] width 17 height 7
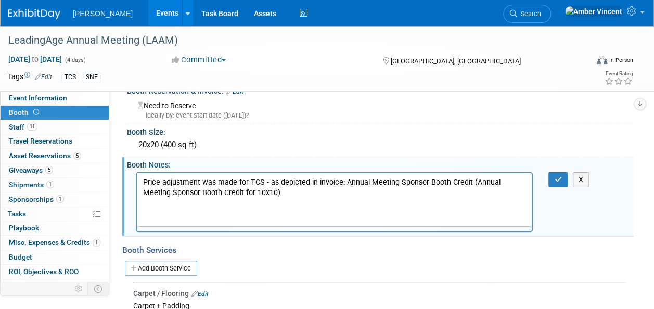
scroll to position [0, 0]
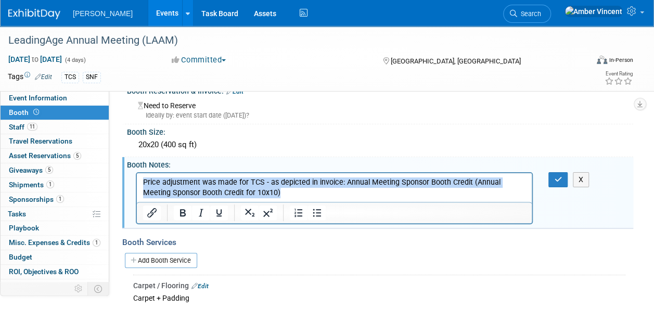
drag, startPoint x: 144, startPoint y: 181, endPoint x: 283, endPoint y: 197, distance: 140.2
click at [283, 197] on p "Price adjustment was made for TCS - as depicted in invoice: Annual Meeting Spon…" at bounding box center [334, 187] width 383 height 21
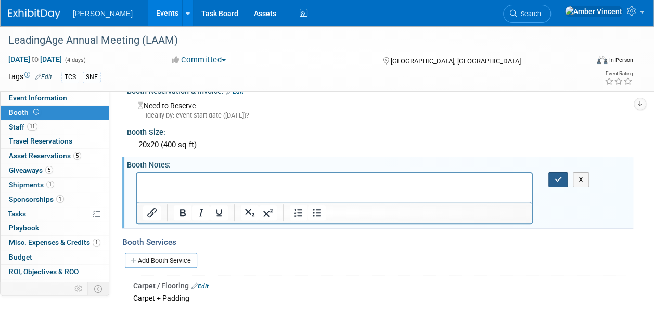
click at [561, 185] on button "button" at bounding box center [557, 179] width 19 height 15
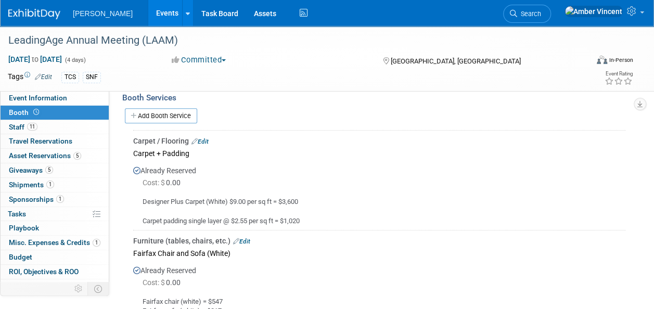
scroll to position [104, 0]
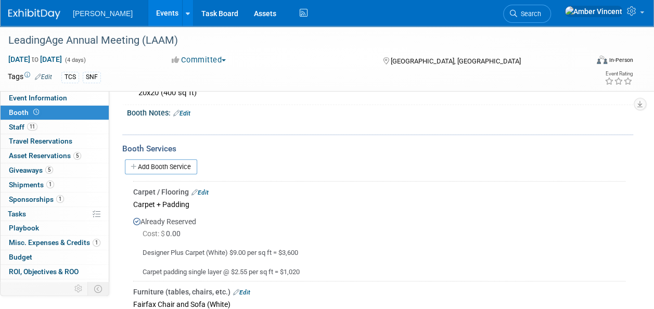
click at [200, 191] on link "Edit" at bounding box center [199, 192] width 17 height 7
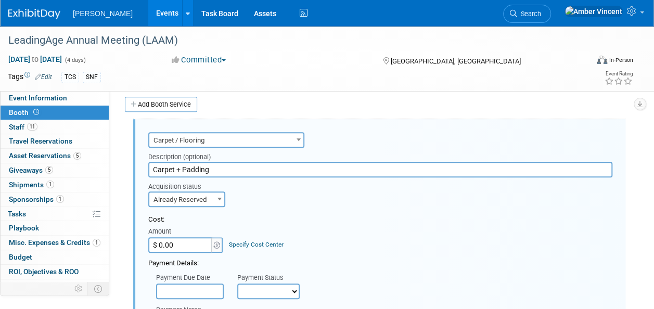
scroll to position [0, 0]
click at [202, 197] on span "Already Reserved" at bounding box center [186, 199] width 75 height 15
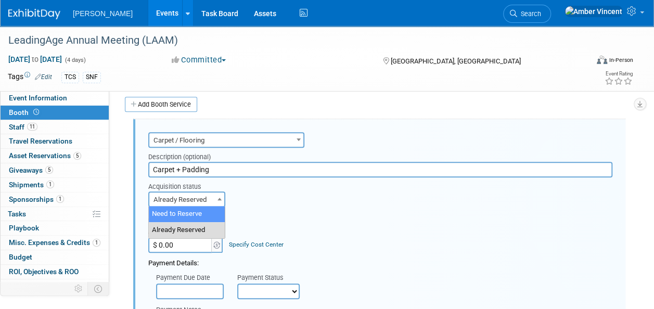
select select "1"
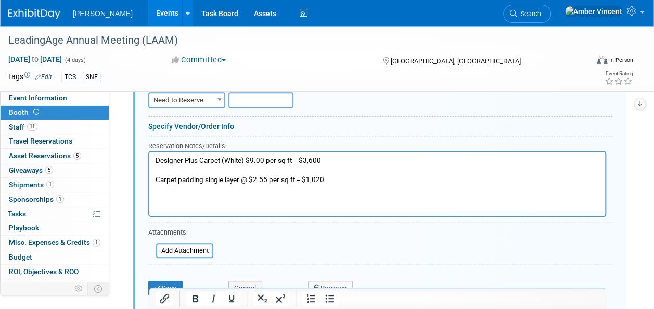
scroll to position [270, 0]
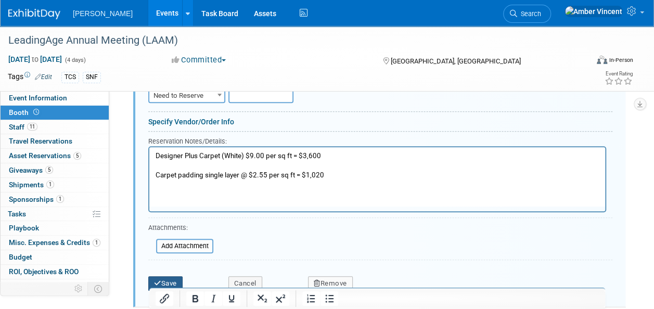
click at [167, 279] on button "Save" at bounding box center [165, 283] width 34 height 15
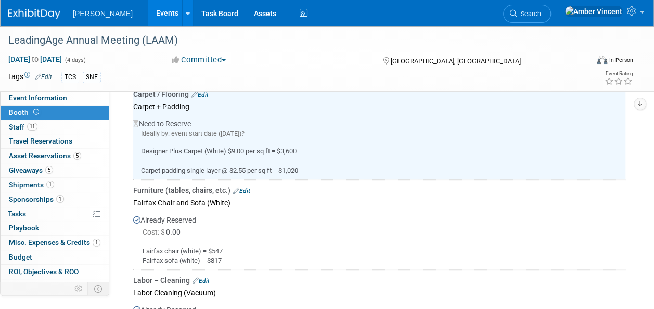
scroll to position [218, 0]
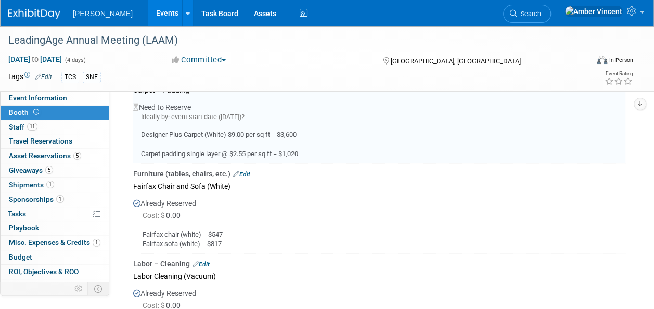
click at [251, 172] on div "Furniture (tables, chairs, etc.) Edit" at bounding box center [379, 173] width 492 height 10
click at [240, 172] on link "Edit" at bounding box center [241, 174] width 17 height 7
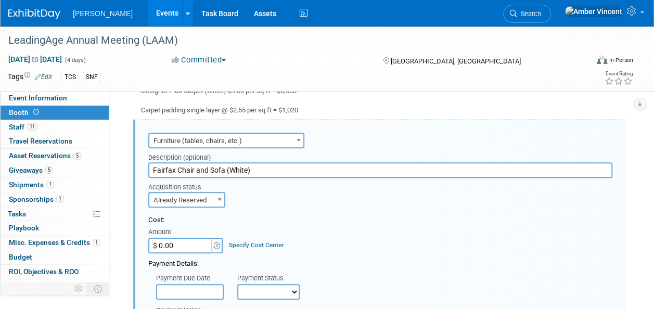
scroll to position [0, 0]
click at [189, 202] on span "Already Reserved" at bounding box center [186, 200] width 75 height 15
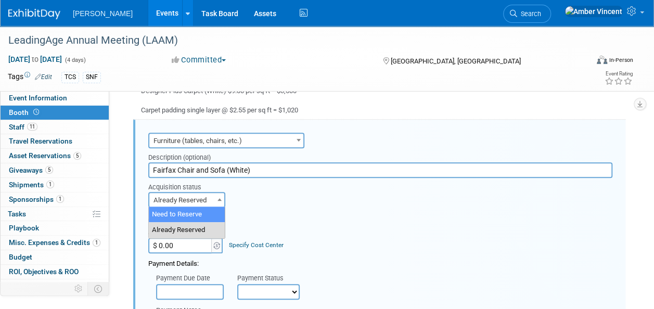
select select "1"
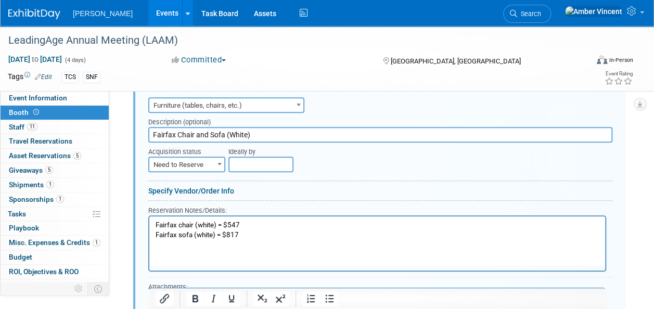
scroll to position [366, 0]
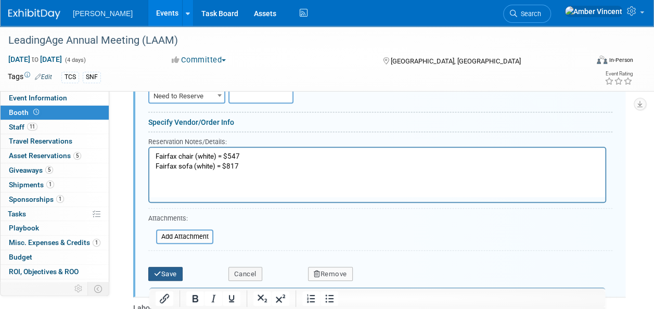
click at [167, 269] on button "Save" at bounding box center [165, 274] width 34 height 15
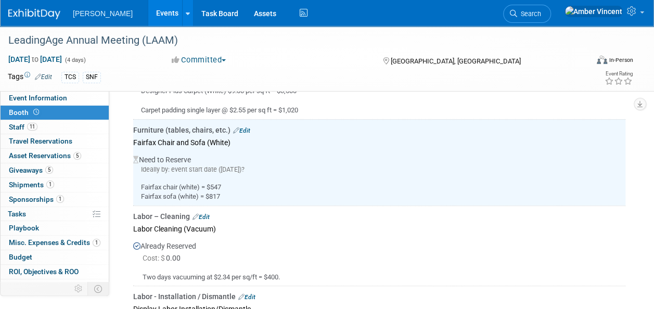
scroll to position [314, 0]
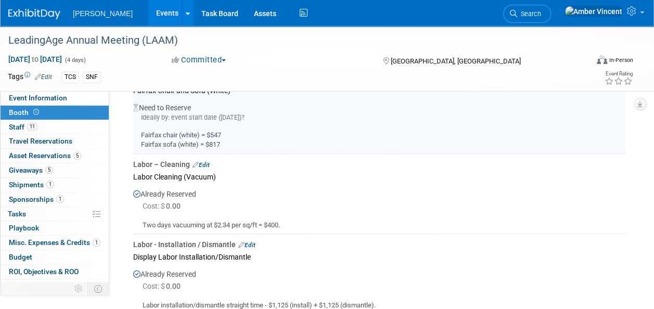
click at [207, 161] on link "Edit" at bounding box center [200, 164] width 17 height 7
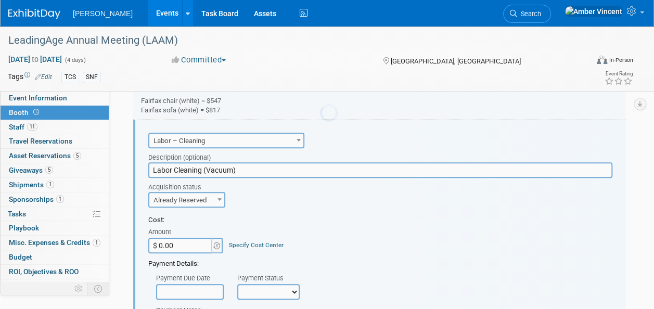
scroll to position [0, 0]
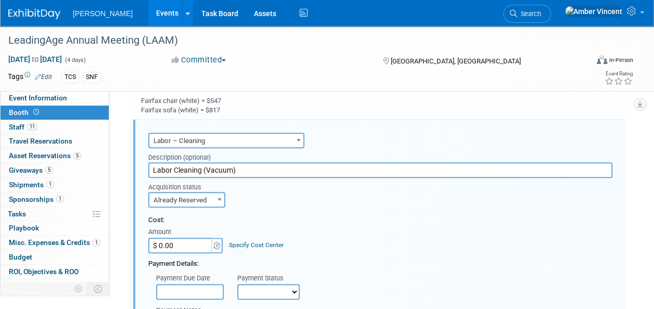
click at [162, 203] on span "Already Reserved" at bounding box center [186, 200] width 75 height 15
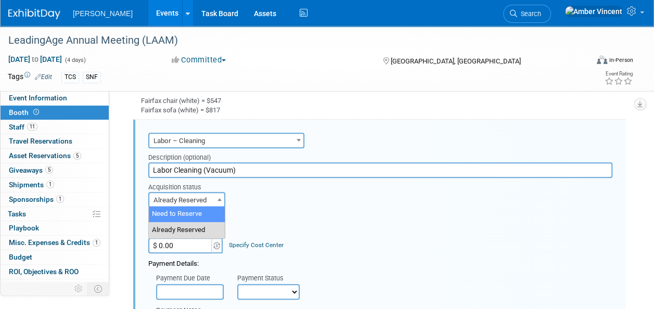
select select "1"
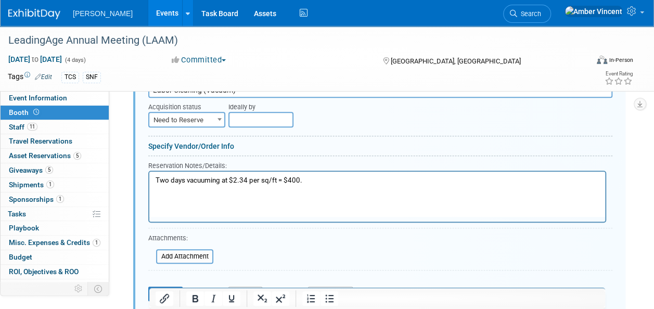
scroll to position [452, 0]
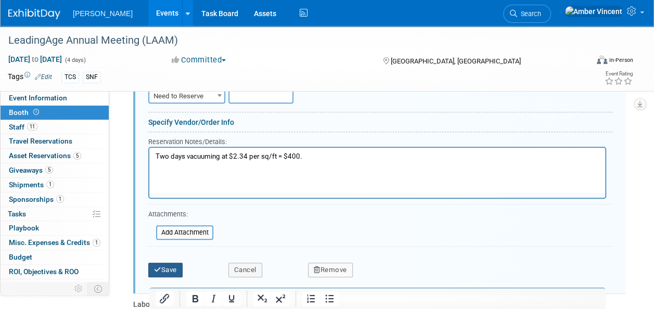
click at [167, 269] on button "Save" at bounding box center [165, 270] width 34 height 15
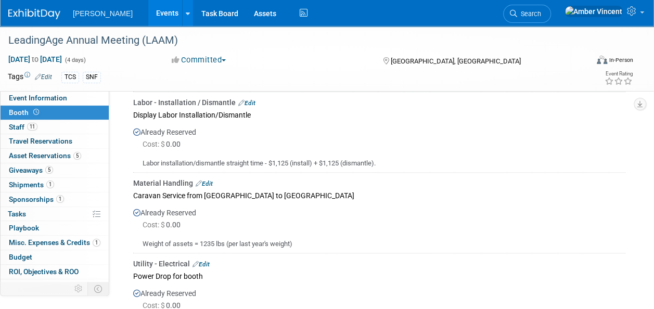
click at [207, 180] on link "Edit" at bounding box center [204, 183] width 17 height 7
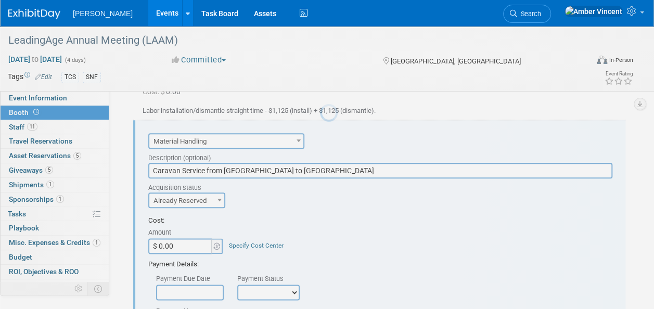
scroll to position [0, 0]
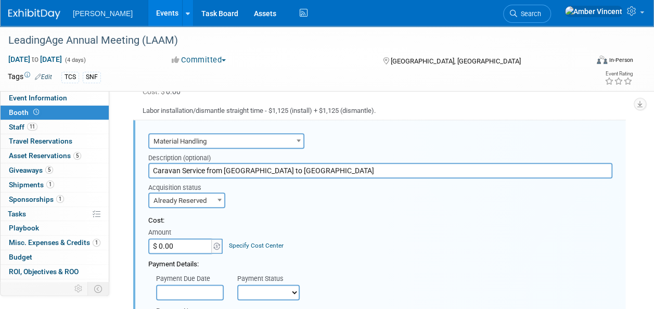
click at [183, 199] on span "Already Reserved" at bounding box center [186, 200] width 75 height 15
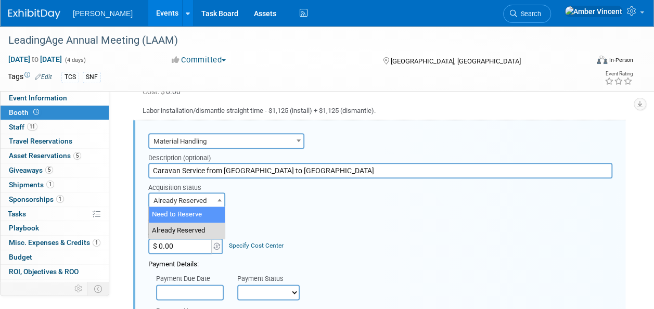
select select "1"
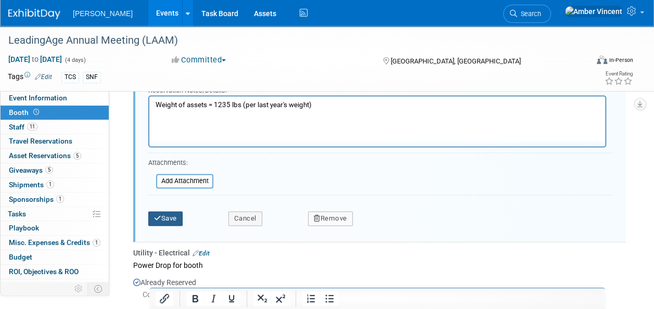
click at [179, 215] on button "Save" at bounding box center [165, 218] width 34 height 15
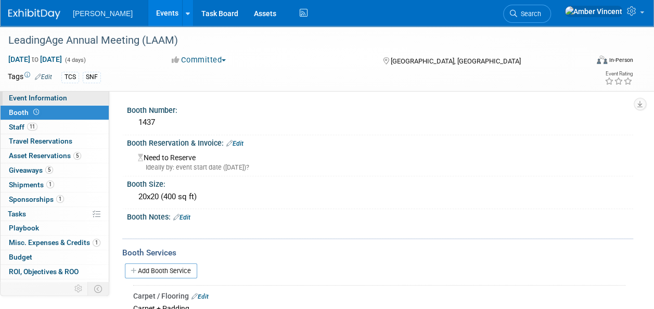
click at [81, 102] on link "Event Information" at bounding box center [55, 98] width 108 height 14
select select "Exhibitor/Sponsor"
select select "No"
